Goal: Information Seeking & Learning: Learn about a topic

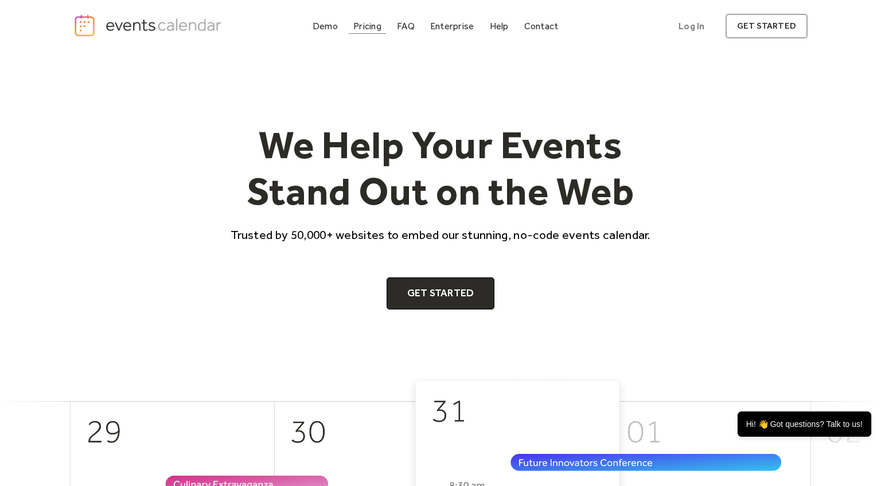
click at [373, 26] on div "Pricing" at bounding box center [367, 26] width 28 height 6
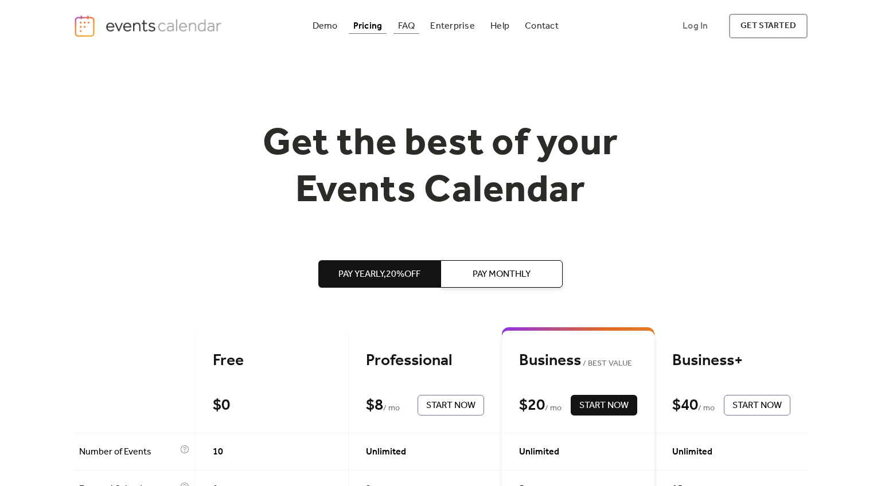
click at [403, 29] on div "FAQ" at bounding box center [406, 26] width 17 height 6
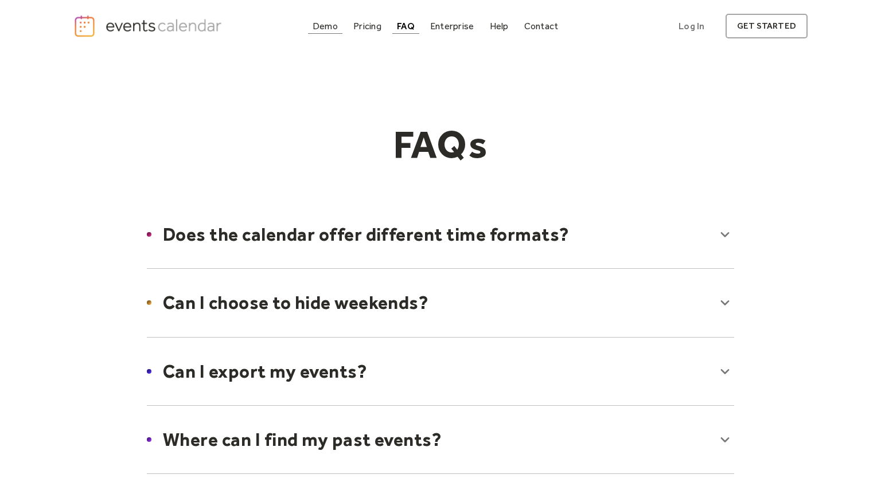
click at [332, 24] on div "Demo" at bounding box center [325, 26] width 25 height 6
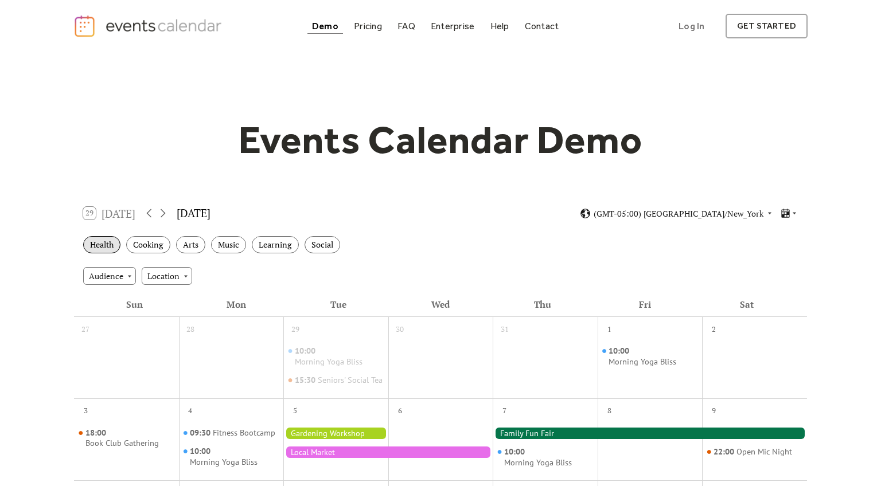
click at [114, 246] on div "Health" at bounding box center [101, 245] width 37 height 18
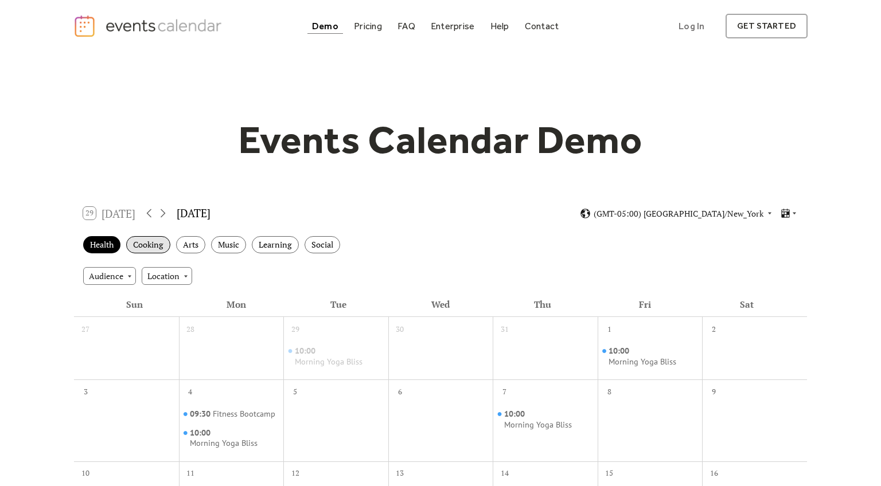
click at [140, 250] on div "Cooking" at bounding box center [148, 245] width 44 height 18
click at [184, 249] on div "Arts" at bounding box center [190, 245] width 29 height 18
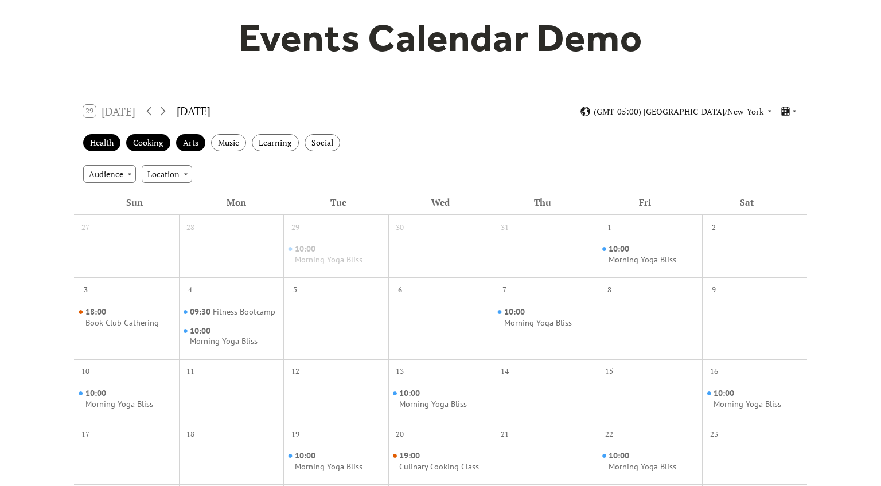
scroll to position [102, 0]
